Goal: Information Seeking & Learning: Check status

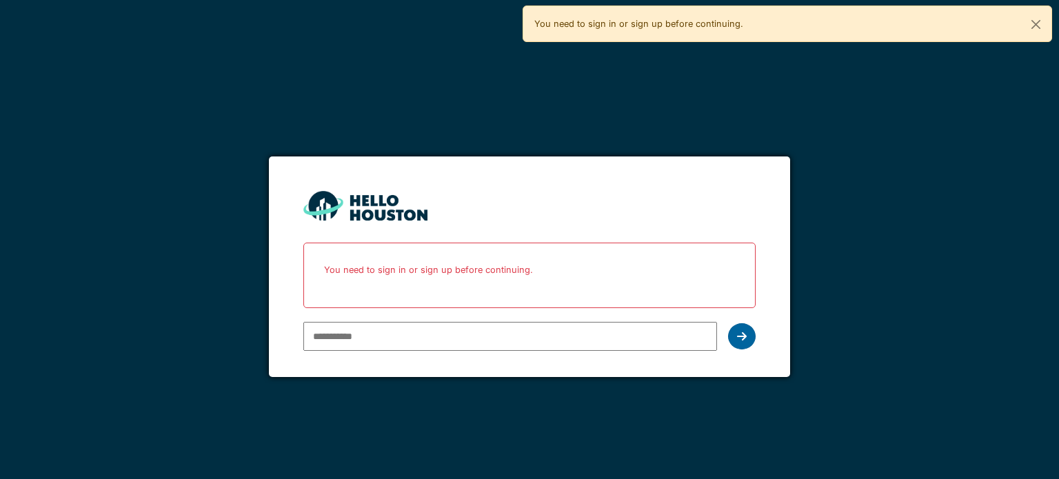
type input "**********"
click at [750, 337] on div at bounding box center [742, 336] width 28 height 26
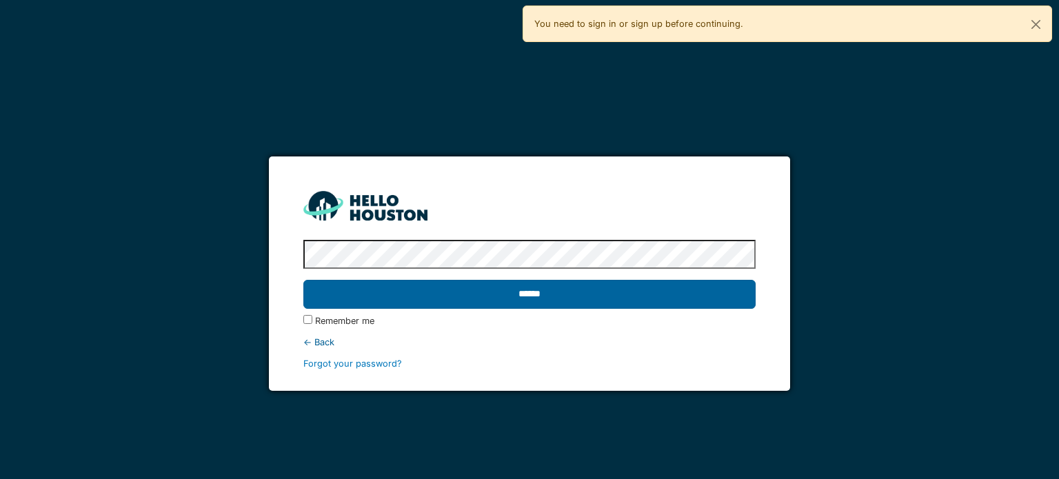
click at [657, 293] on input "******" at bounding box center [529, 294] width 452 height 29
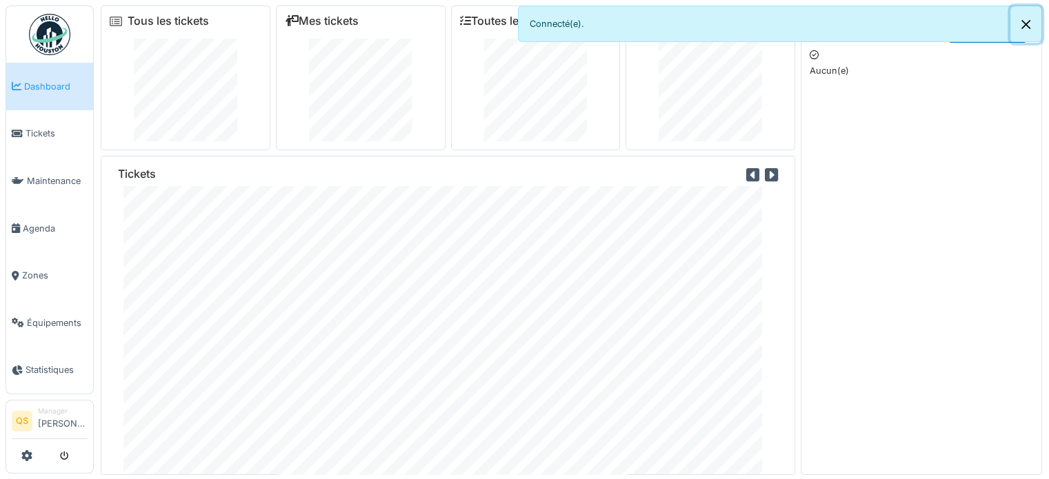
click at [1021, 21] on button "Close" at bounding box center [1025, 24] width 31 height 37
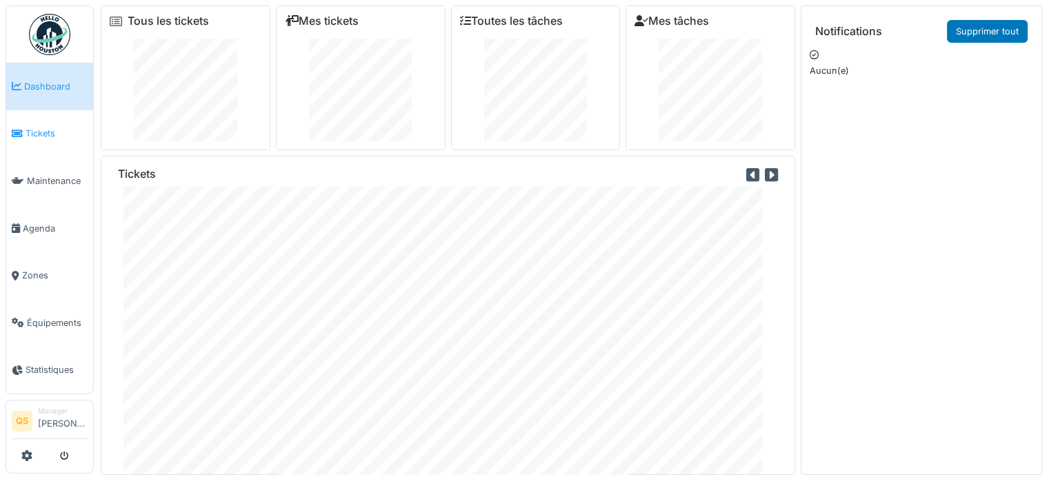
click at [30, 132] on span "Tickets" at bounding box center [57, 133] width 62 height 13
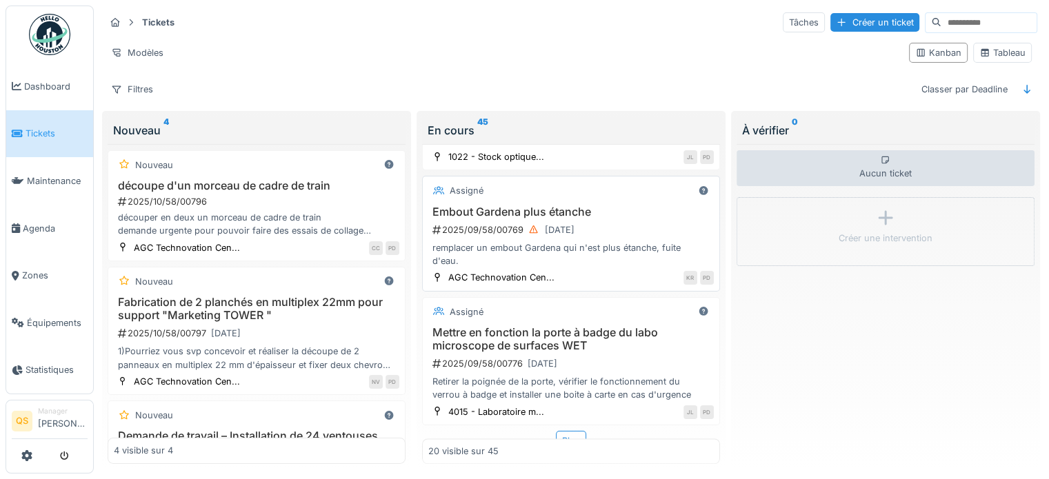
scroll to position [12, 0]
click at [556, 430] on div "Plus" at bounding box center [571, 440] width 30 height 20
click at [601, 354] on div "2025/09/58/00776 30/11/2025" at bounding box center [572, 362] width 283 height 17
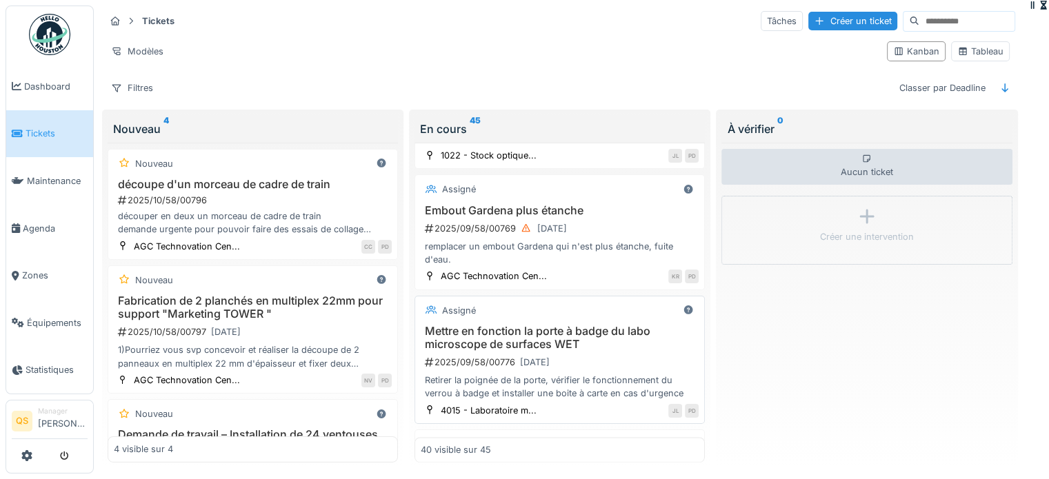
scroll to position [2629, 0]
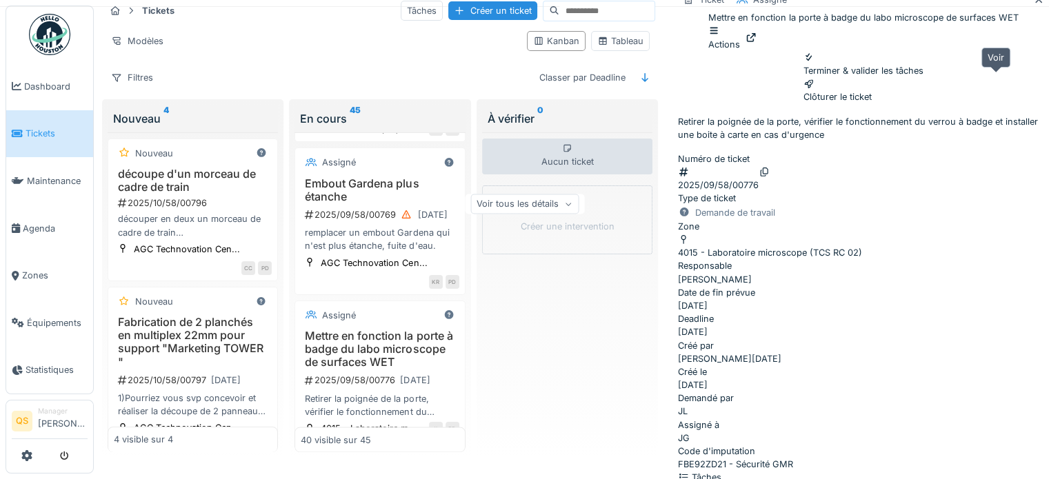
click at [757, 42] on icon at bounding box center [751, 37] width 11 height 9
click at [1033, 4] on icon at bounding box center [1038, -1] width 11 height 9
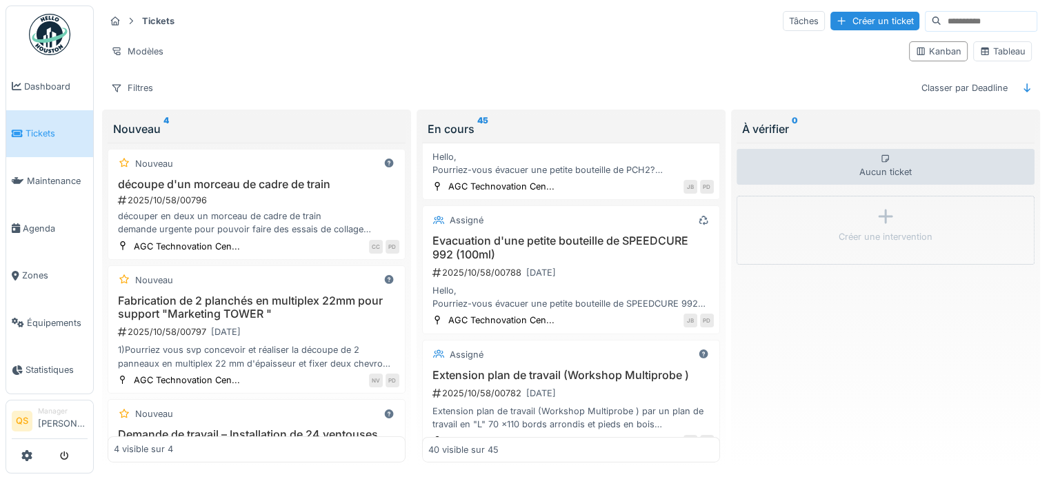
scroll to position [4624, 0]
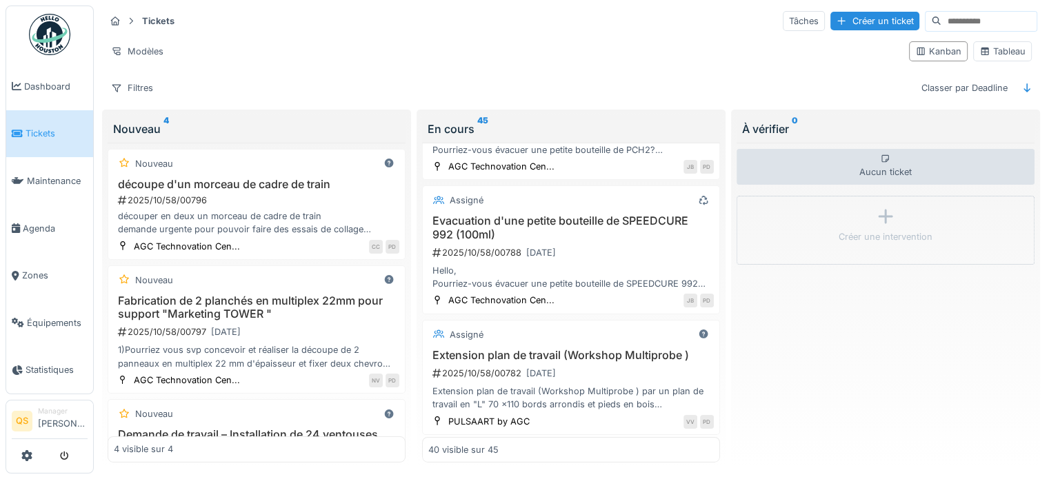
click at [557, 441] on div "Plus" at bounding box center [571, 451] width 30 height 20
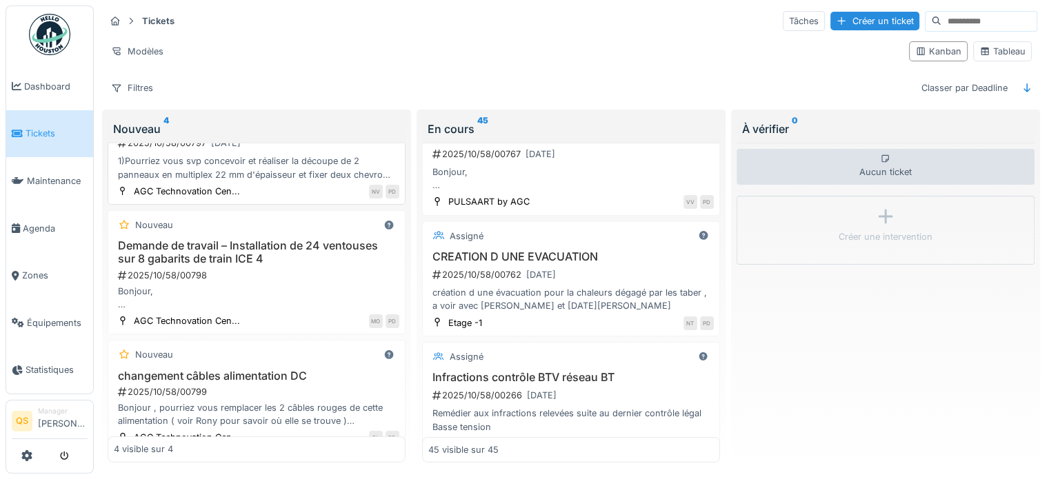
scroll to position [206, 0]
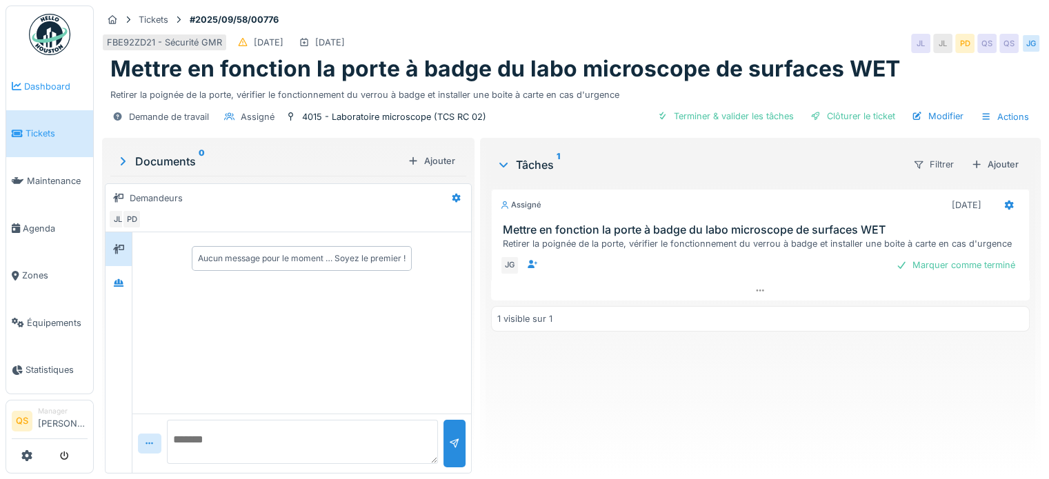
click at [43, 90] on span "Dashboard" at bounding box center [55, 86] width 63 height 13
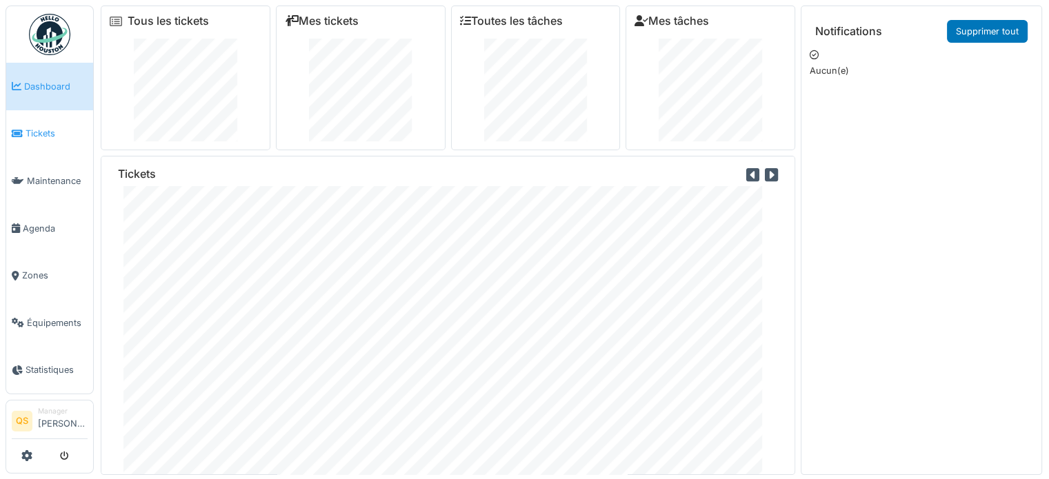
click at [40, 129] on span "Tickets" at bounding box center [57, 133] width 62 height 13
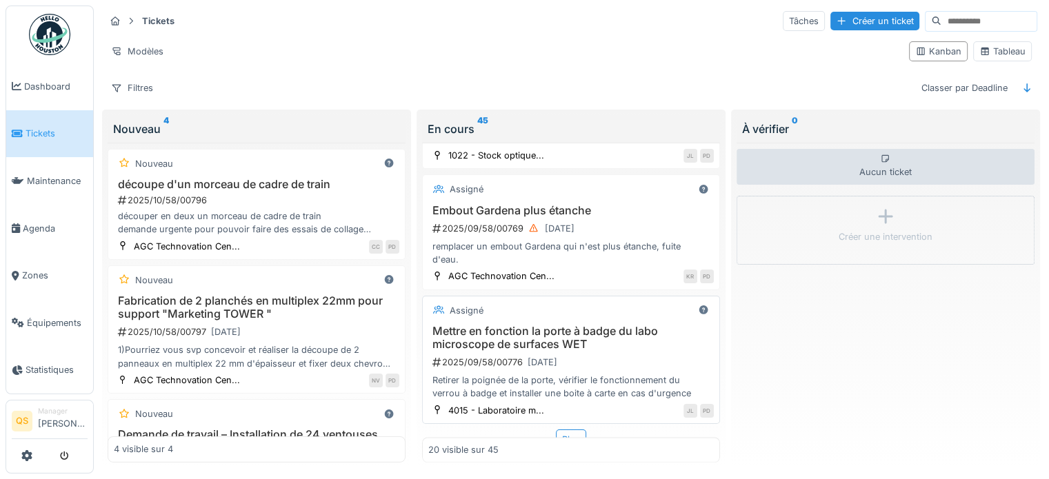
scroll to position [12, 0]
click at [608, 354] on div "2025/09/58/00776 30/11/2025" at bounding box center [572, 362] width 283 height 17
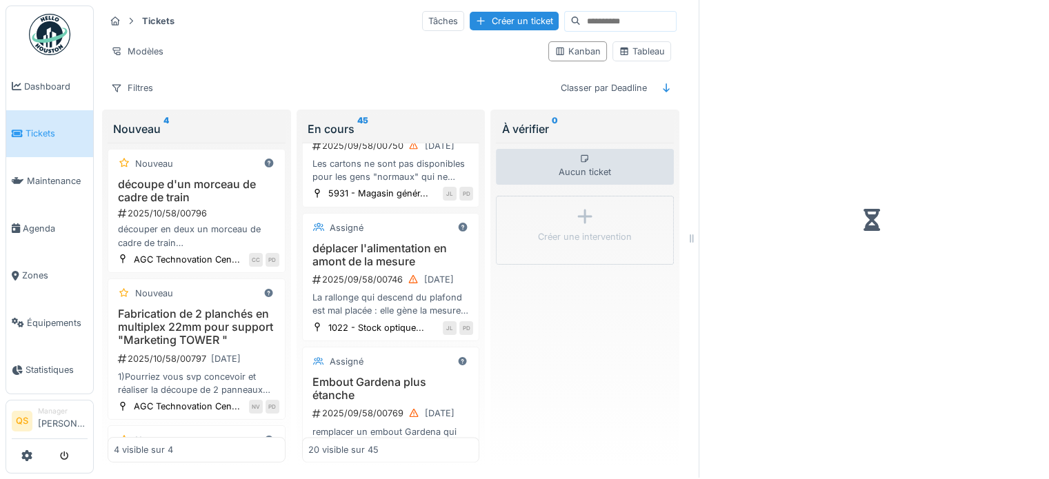
scroll to position [2629, 0]
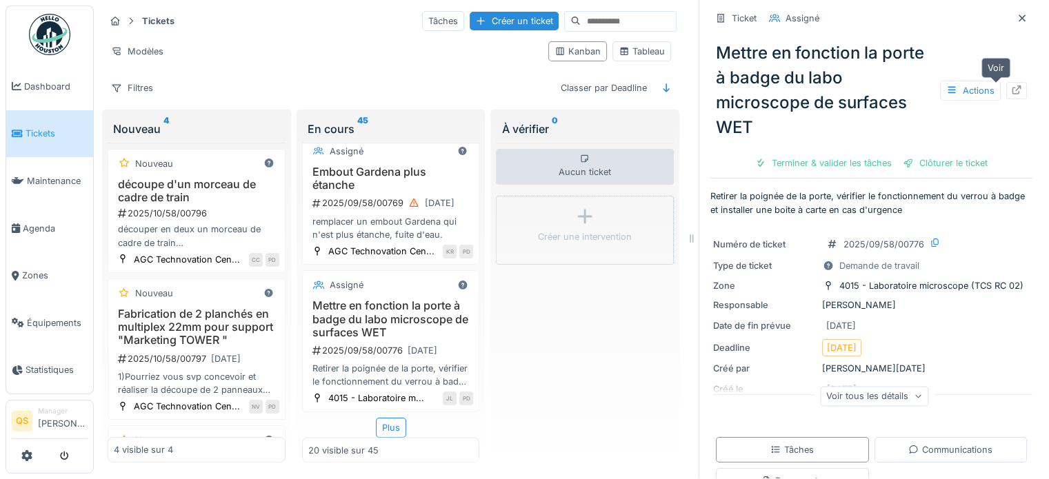
click at [1012, 86] on icon at bounding box center [1016, 90] width 9 height 9
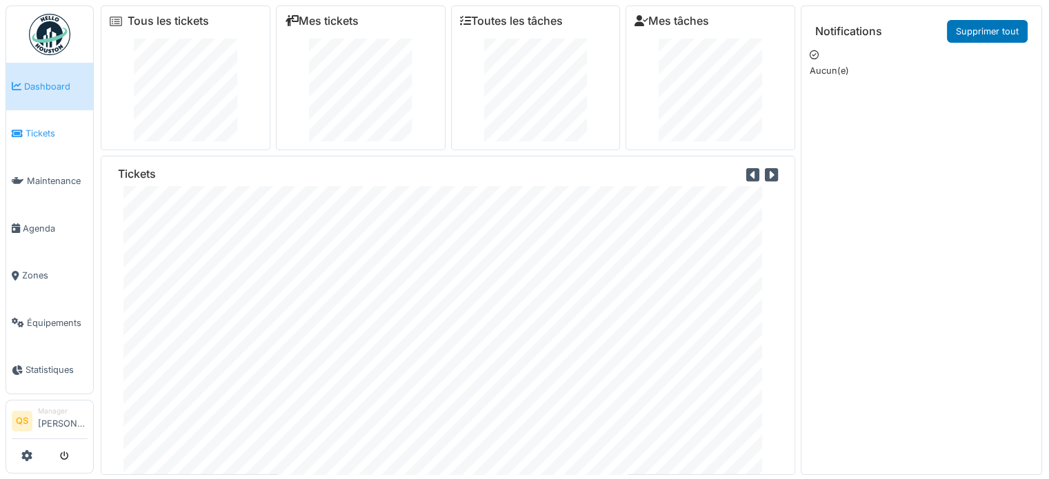
click at [42, 136] on span "Tickets" at bounding box center [57, 133] width 62 height 13
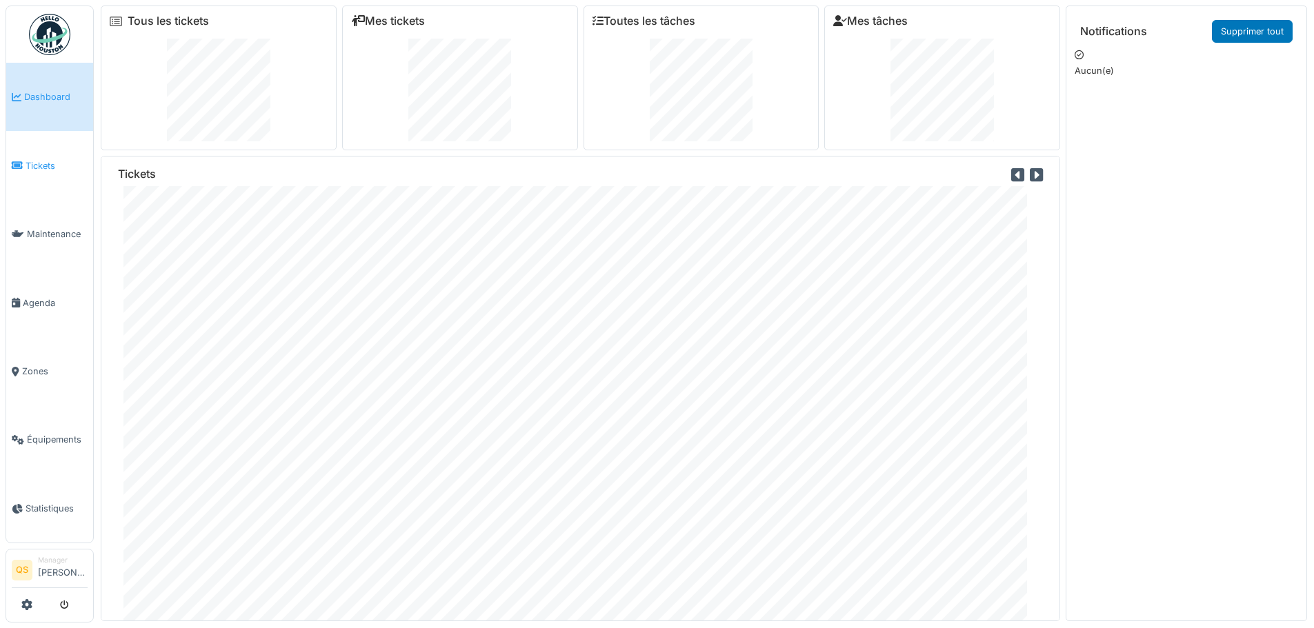
click at [30, 160] on span "Tickets" at bounding box center [57, 165] width 62 height 13
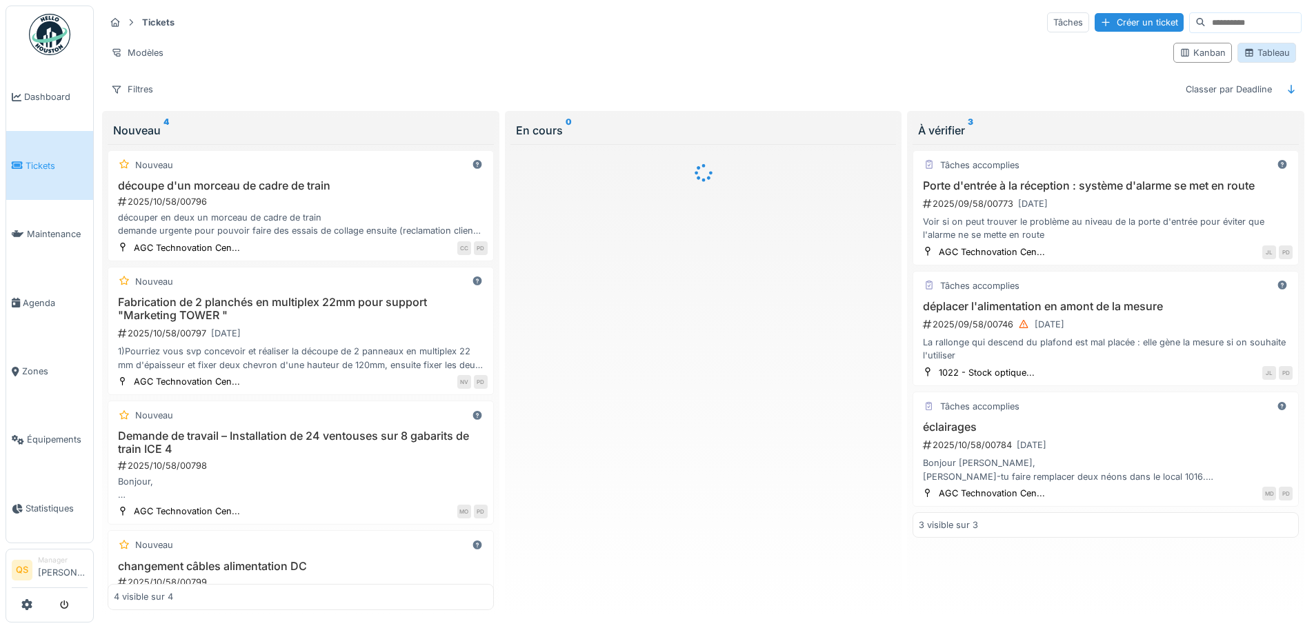
click at [1247, 57] on div "Tableau" at bounding box center [1267, 52] width 46 height 13
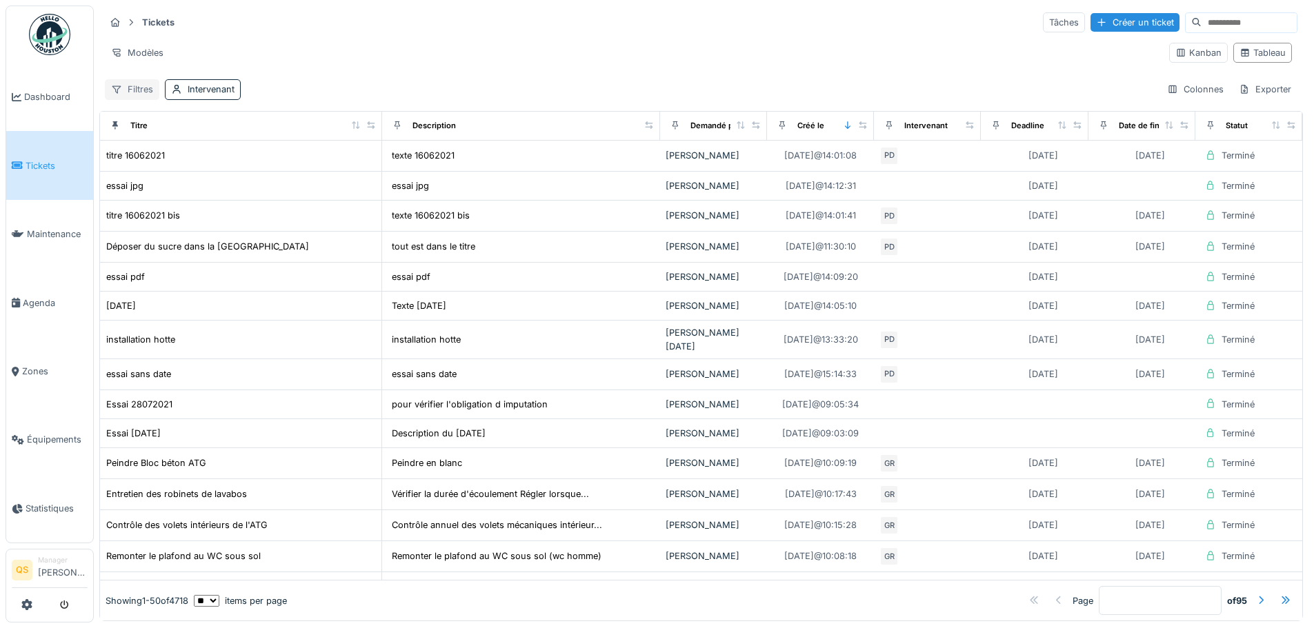
click at [146, 88] on div "Filtres" at bounding box center [132, 89] width 54 height 20
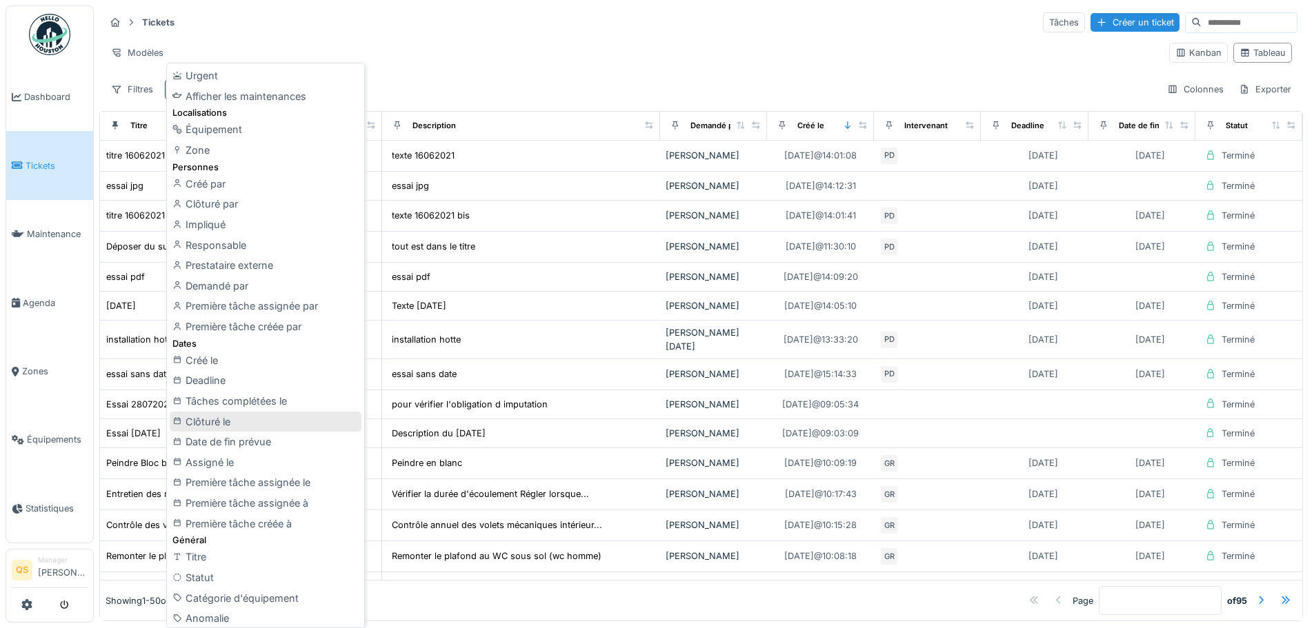
scroll to position [138, 0]
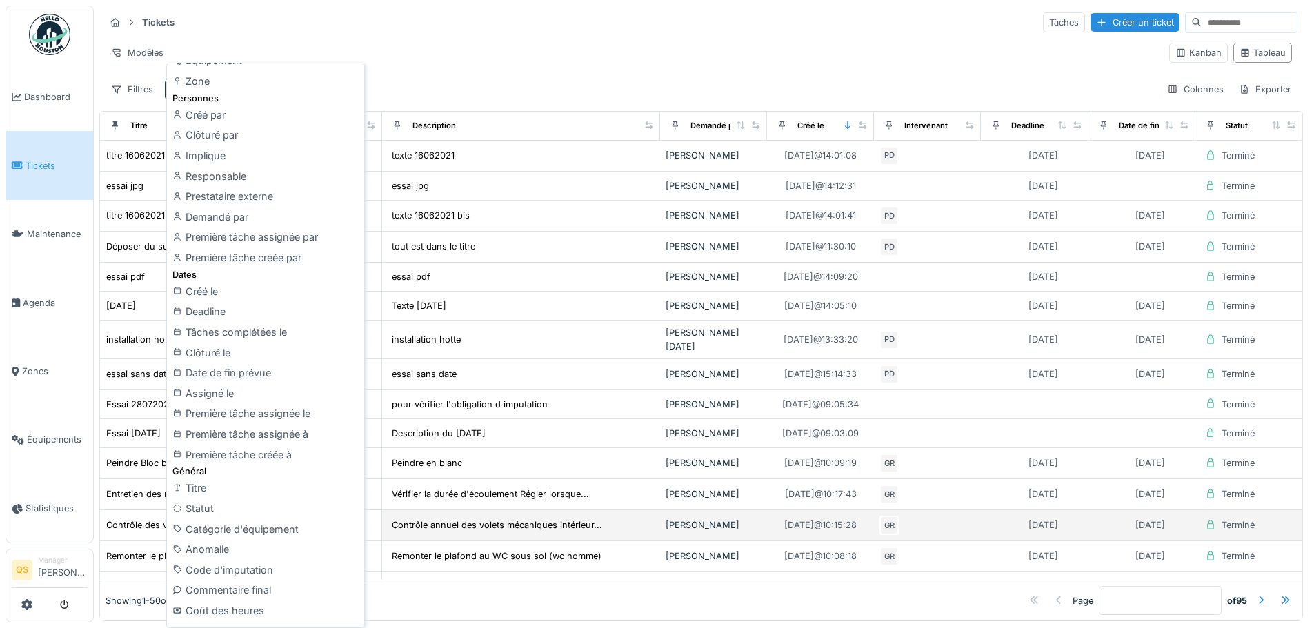
click at [226, 508] on div "Statut" at bounding box center [266, 509] width 192 height 21
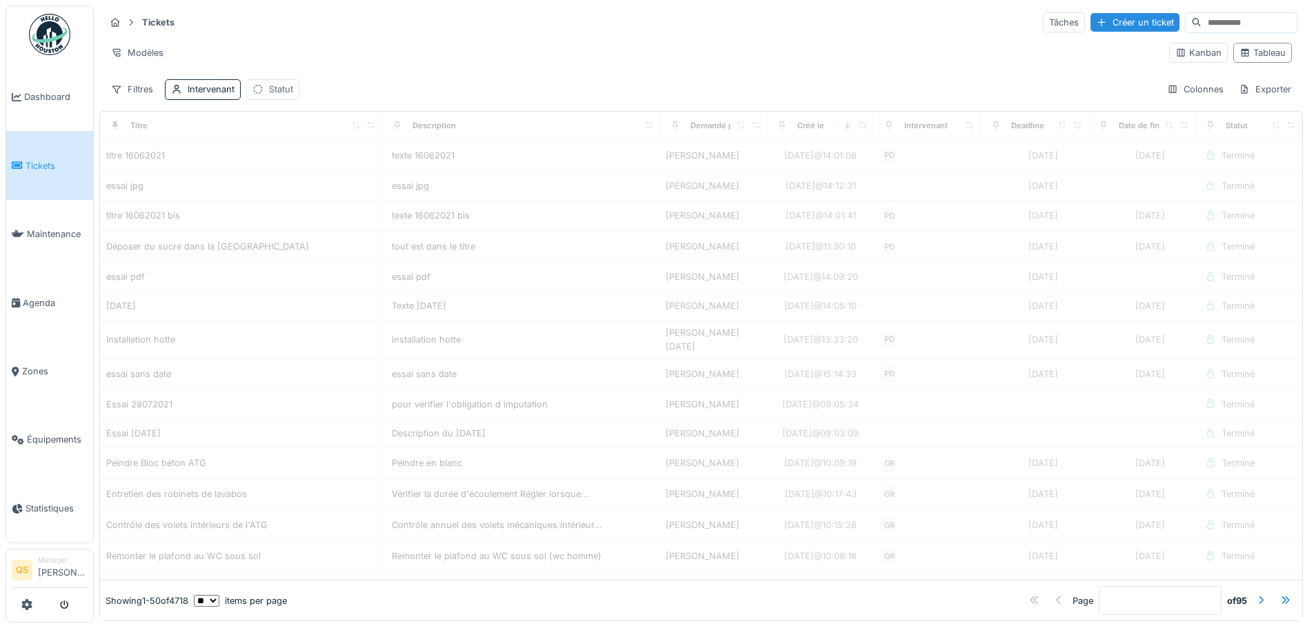
click at [272, 90] on div "Statut" at bounding box center [281, 89] width 24 height 13
click at [379, 89] on div "Filtres Intervenant Statut Colonnes Exporter" at bounding box center [701, 89] width 1193 height 20
click at [280, 91] on div "Statut" at bounding box center [281, 89] width 24 height 13
click at [372, 153] on icon at bounding box center [377, 154] width 11 height 9
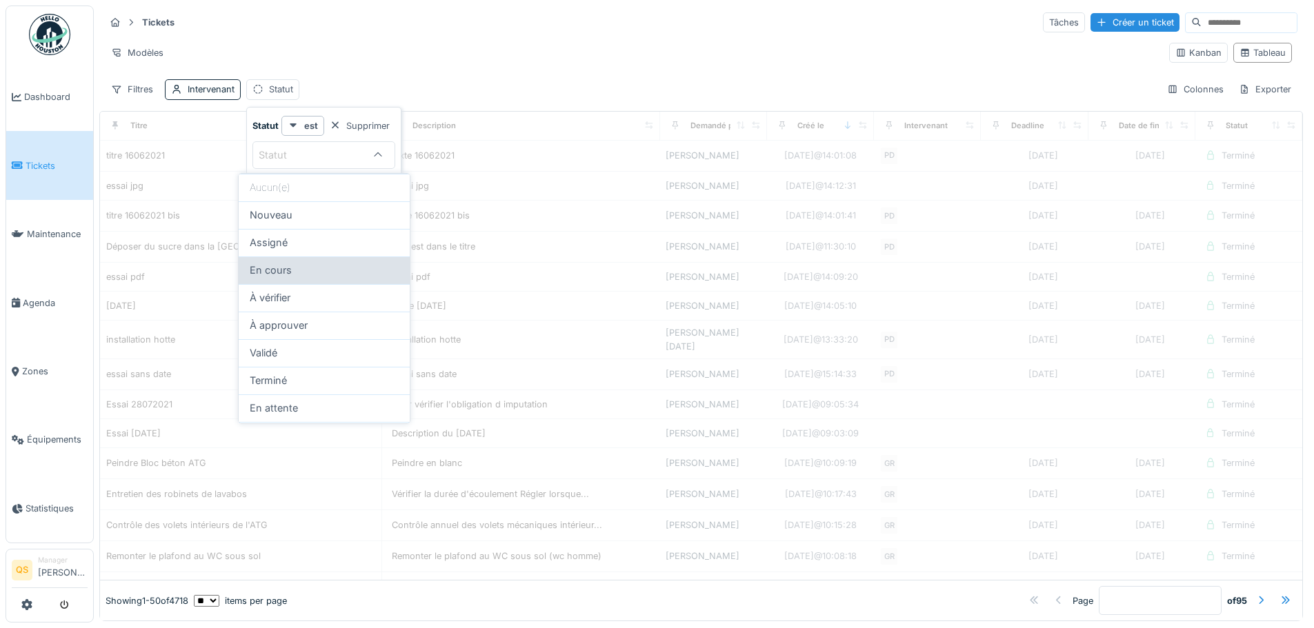
click at [316, 267] on div "En cours" at bounding box center [324, 270] width 149 height 15
type input "*******"
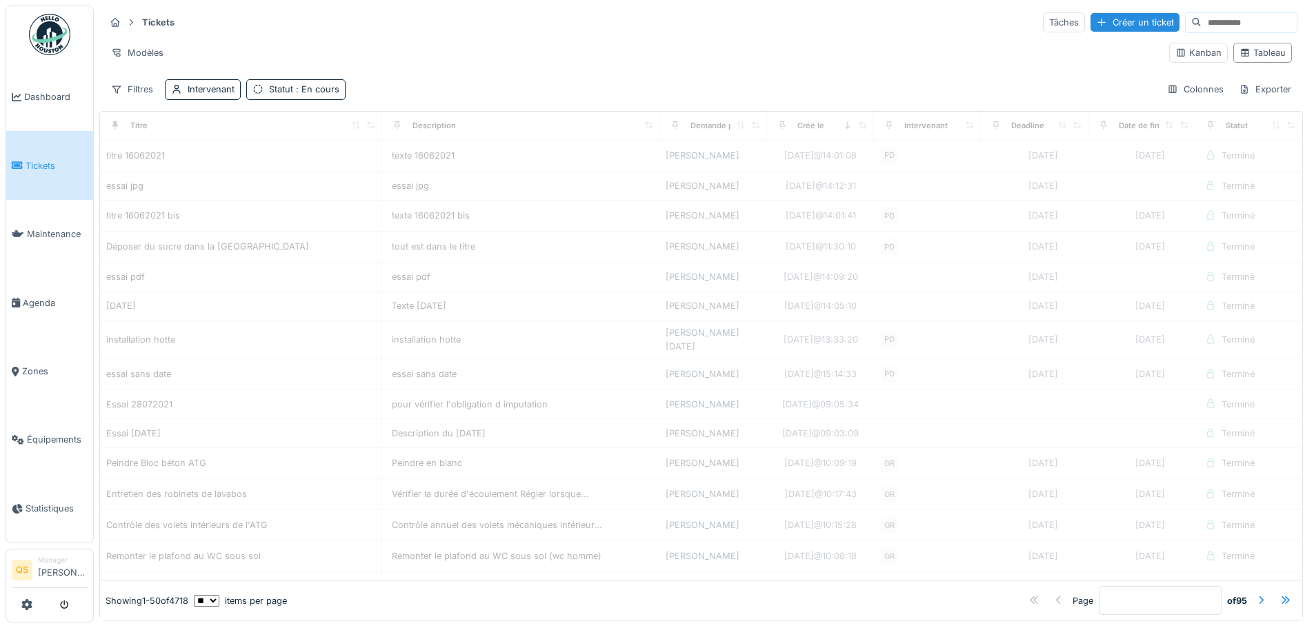
click at [447, 84] on div "Filtres Intervenant Statut : En cours Colonnes Exporter" at bounding box center [701, 89] width 1193 height 20
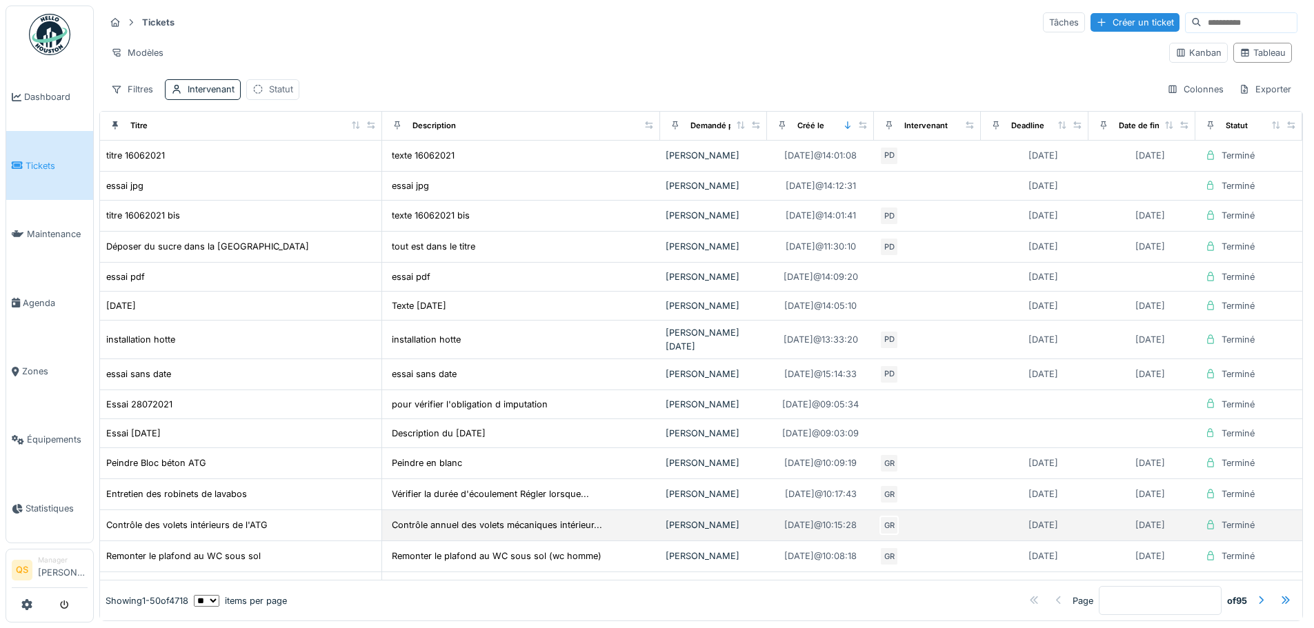
click at [272, 90] on div "Statut" at bounding box center [281, 89] width 24 height 13
click at [307, 146] on div "Statut" at bounding box center [323, 155] width 143 height 28
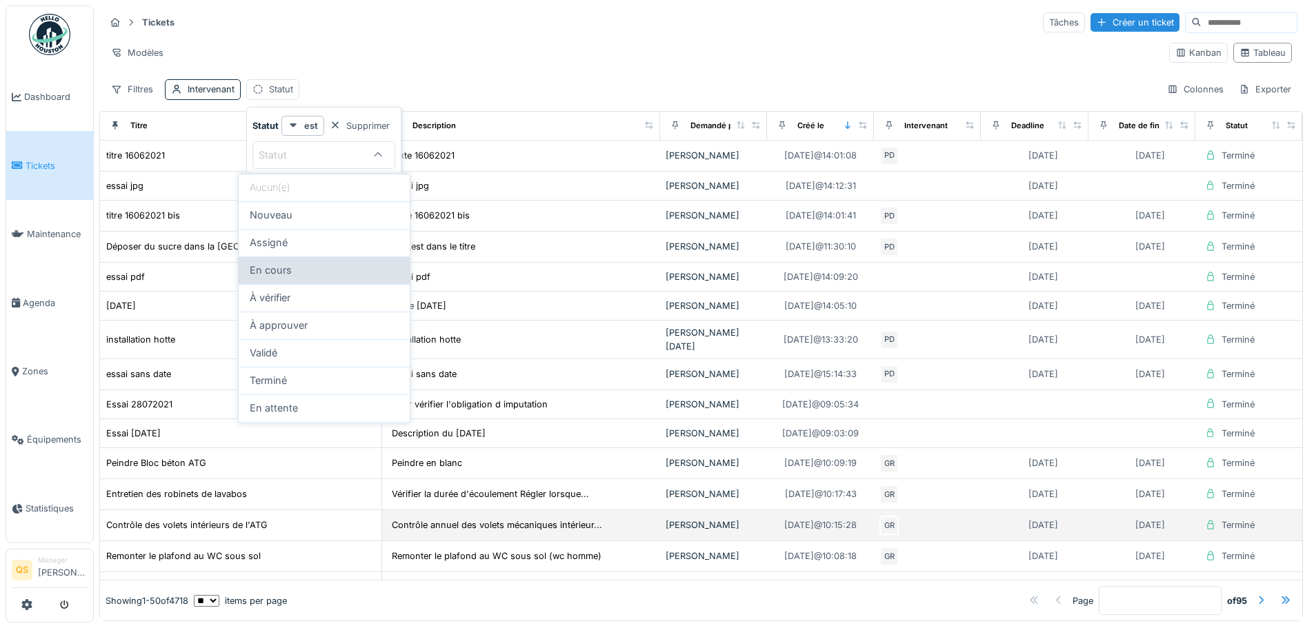
click at [291, 278] on div "En cours" at bounding box center [324, 271] width 171 height 28
type input "*******"
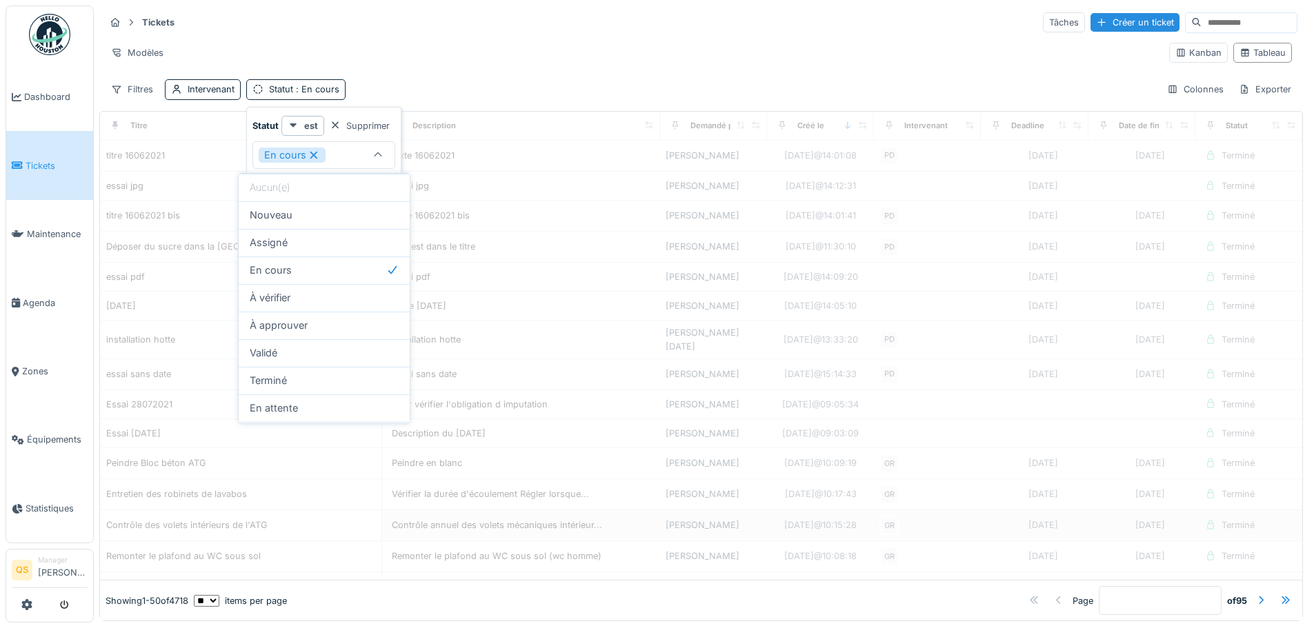
click at [486, 84] on div "Filtres Intervenant Statut : En cours Colonnes Exporter" at bounding box center [701, 89] width 1193 height 20
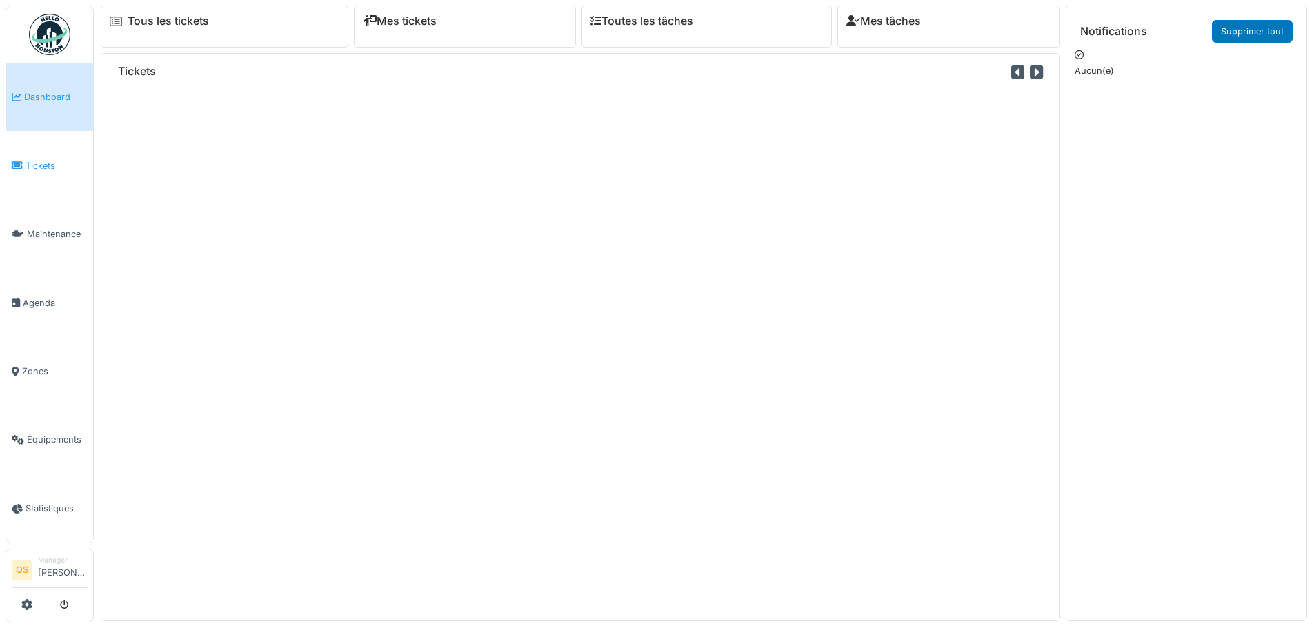
click at [23, 168] on li "Tickets" at bounding box center [50, 165] width 76 height 13
click at [30, 163] on span "Tickets" at bounding box center [57, 165] width 62 height 13
click at [39, 163] on span "Tickets" at bounding box center [57, 165] width 62 height 13
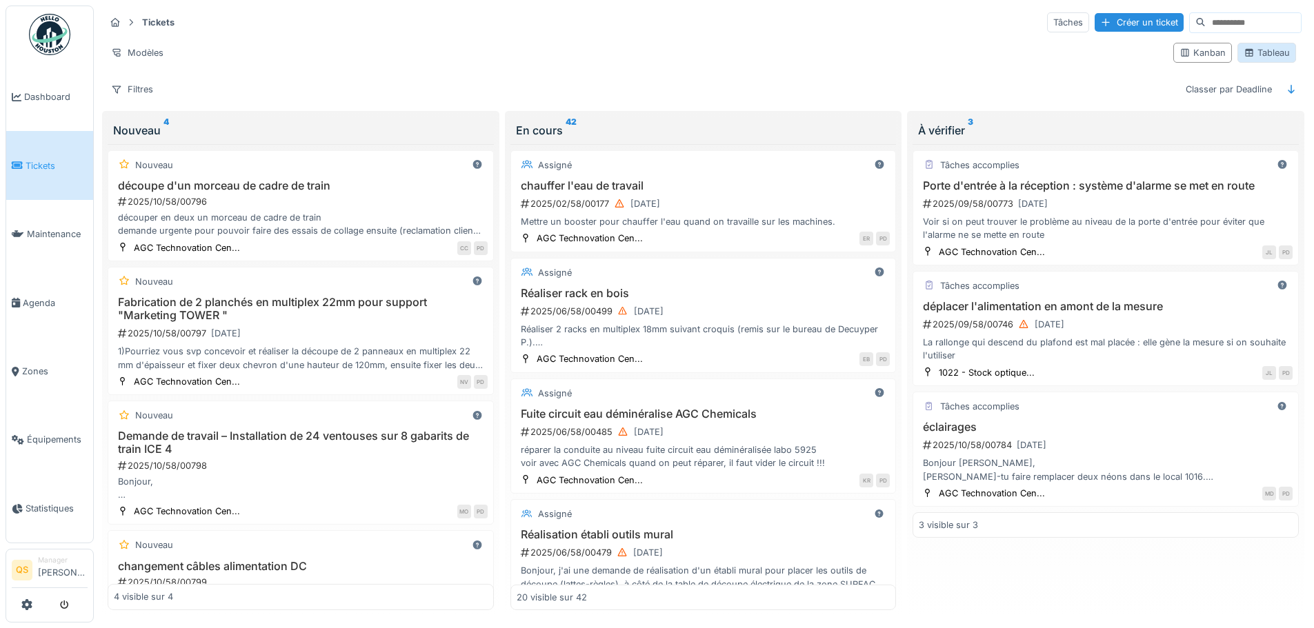
click at [1252, 57] on div "Tableau" at bounding box center [1267, 52] width 46 height 13
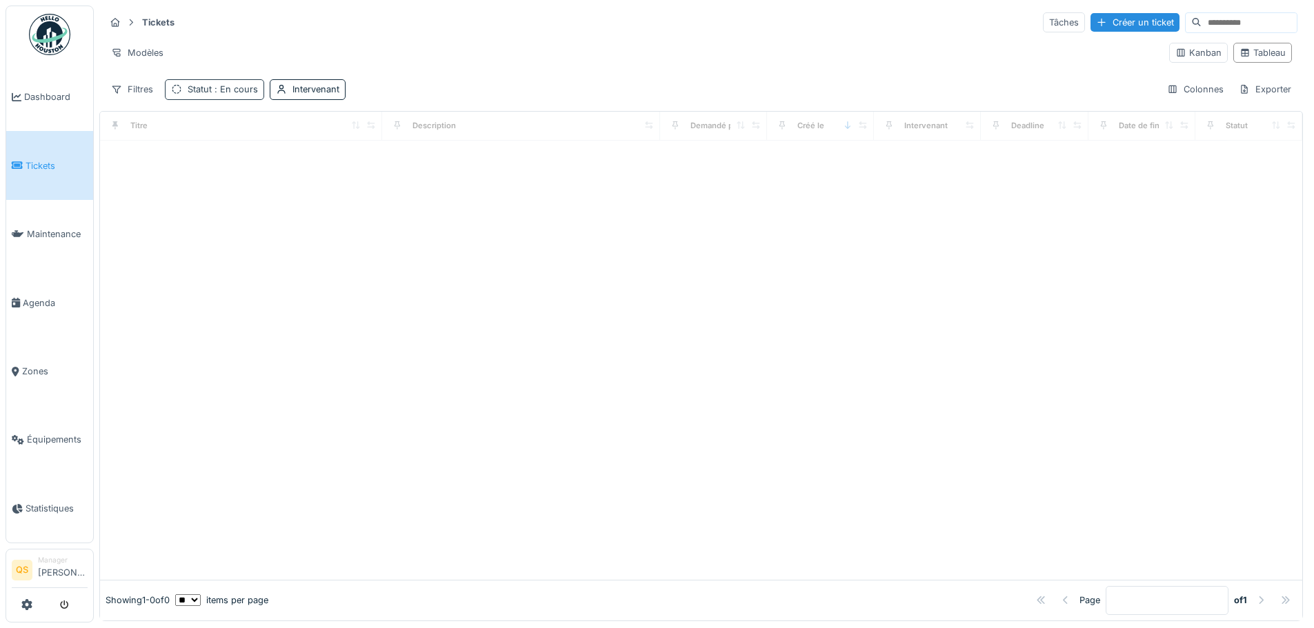
click at [244, 88] on span ": En cours" at bounding box center [235, 89] width 46 height 10
click at [302, 83] on div "Intervenant" at bounding box center [315, 89] width 47 height 13
drag, startPoint x: 424, startPoint y: 88, endPoint x: 390, endPoint y: 82, distance: 35.0
click at [425, 88] on div "Filtres Statut : En cours Intervenant Colonnes Exporter" at bounding box center [701, 89] width 1193 height 20
